Goal: Communication & Community: Answer question/provide support

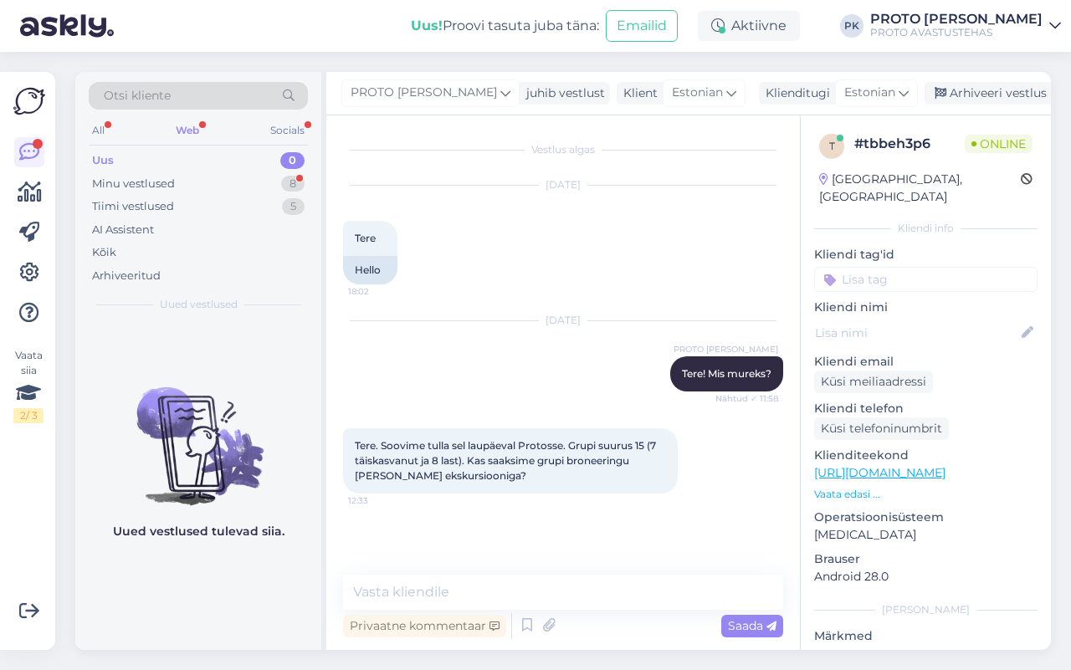
click at [189, 128] on div "Web" at bounding box center [187, 131] width 30 height 22
click at [103, 160] on div "Uus" at bounding box center [103, 160] width 22 height 17
click at [418, 583] on textarea at bounding box center [563, 592] width 440 height 35
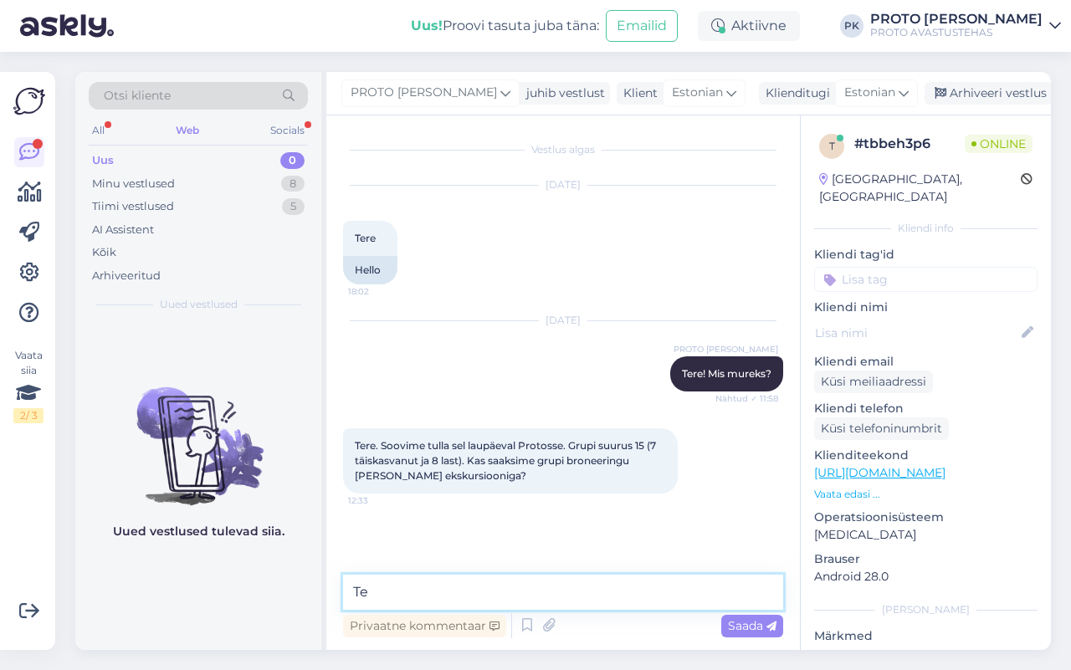
type textarea "T"
type textarea "S"
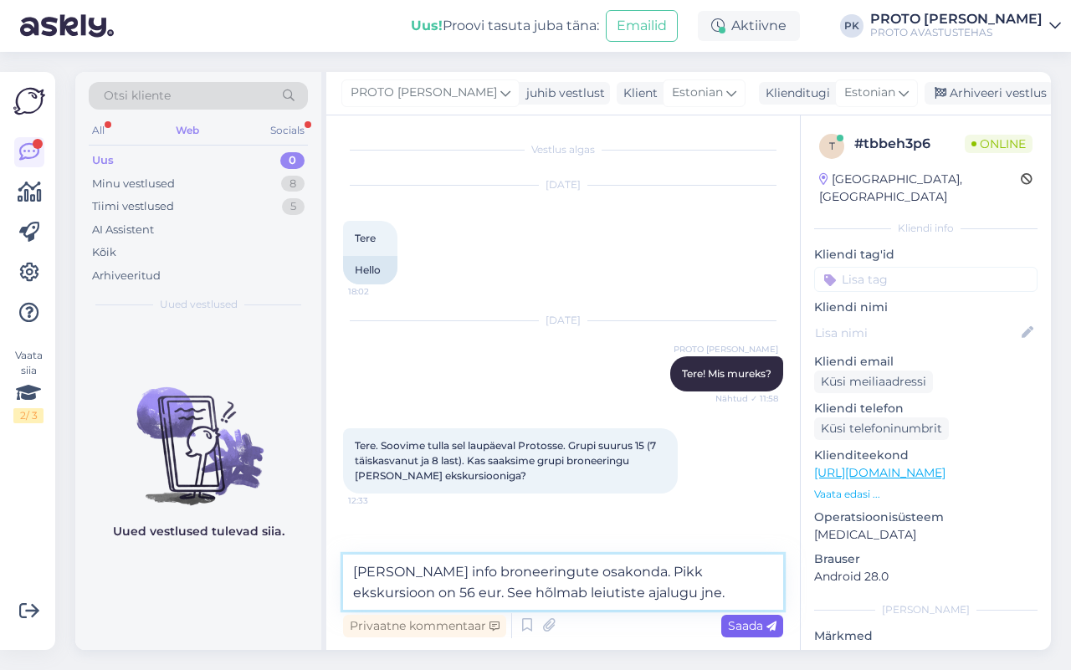
type textarea "[PERSON_NAME] info broneeringute osakonda. Pikk ekskursioon on 56 eur. See hõlm…"
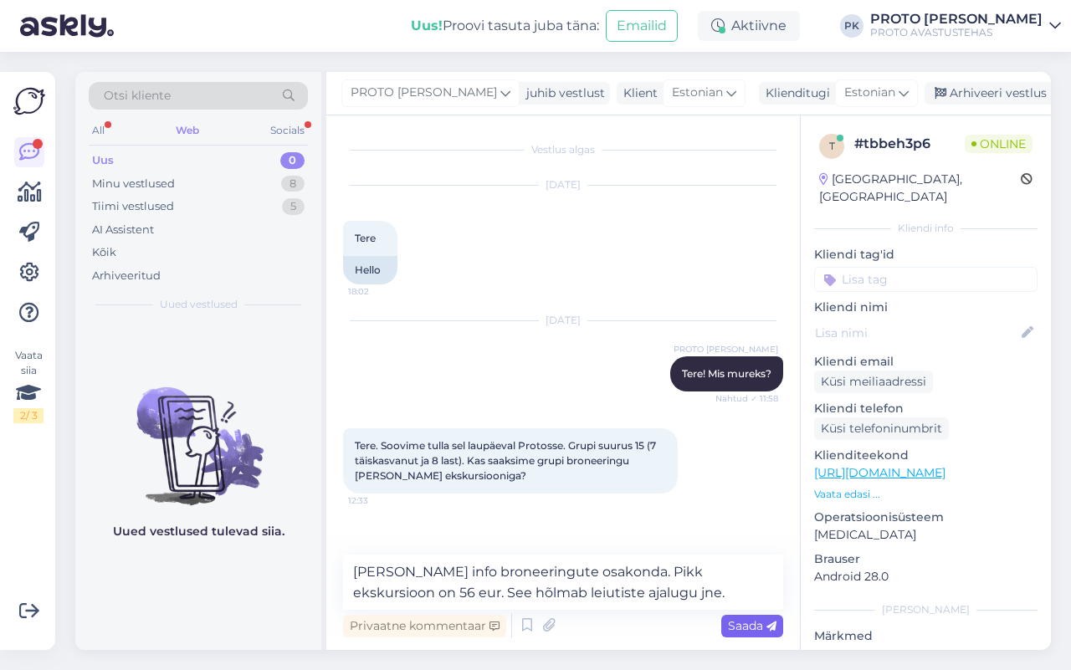
click at [742, 628] on span "Saada" at bounding box center [752, 626] width 49 height 15
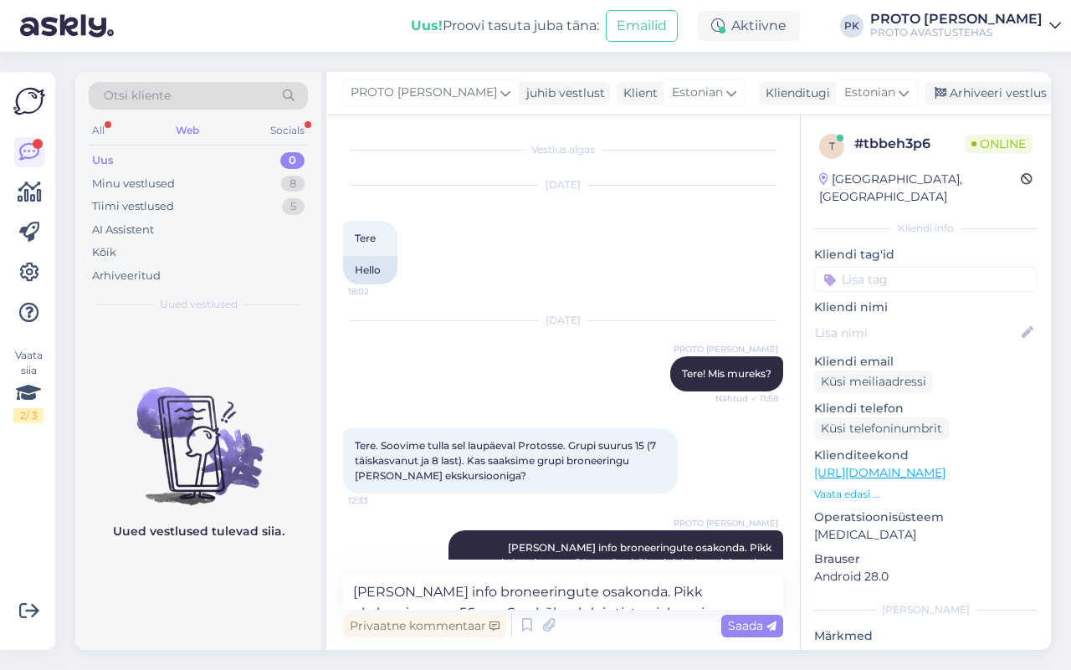
scroll to position [38, 0]
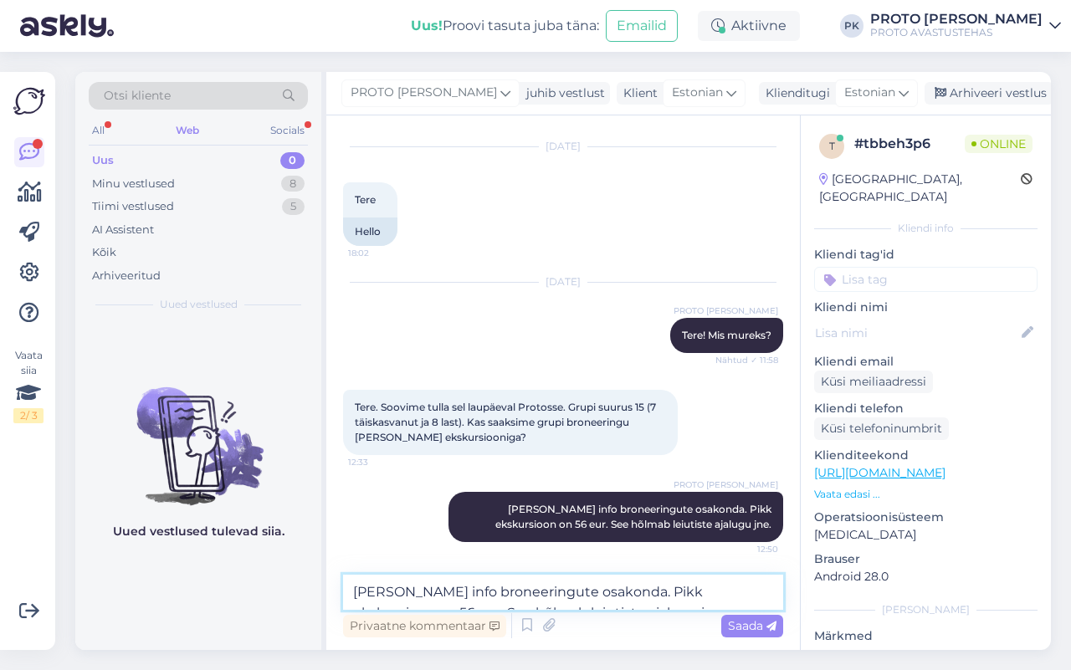
click at [393, 587] on textarea "[PERSON_NAME] info broneeringute osakonda. Pikk ekskursioon on 56 eur. See hõlm…" at bounding box center [563, 592] width 440 height 35
type textarea "s"
type textarea "Saatke oma kontaktid ka ja kuidas soovite tasuda"
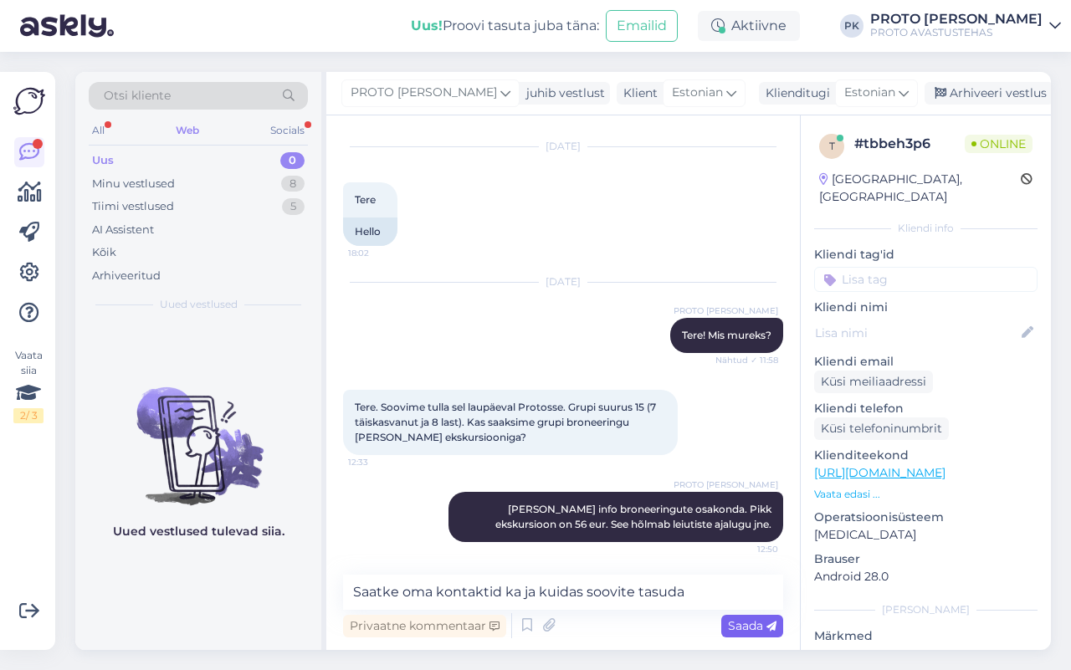
click at [754, 617] on div "Saada" at bounding box center [752, 626] width 62 height 23
